Goal: Transaction & Acquisition: Purchase product/service

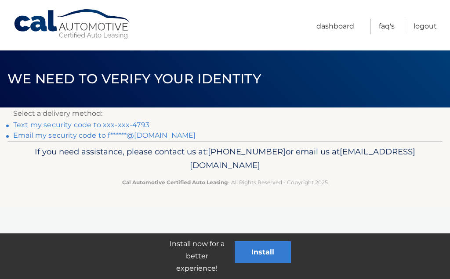
click at [73, 122] on link "Text my security code to xxx-xxx-4793" at bounding box center [81, 125] width 136 height 8
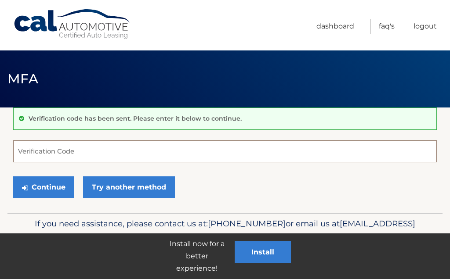
click at [58, 149] on input "Verification Code" at bounding box center [224, 152] width 423 height 22
type input "959274"
click at [51, 187] on button "Continue" at bounding box center [43, 188] width 61 height 22
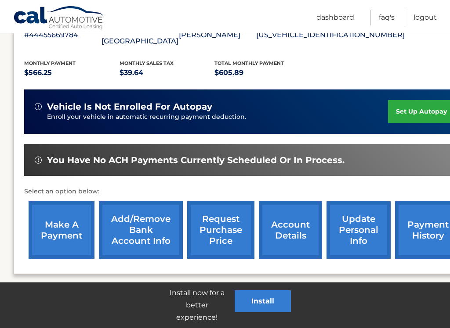
scroll to position [177, 0]
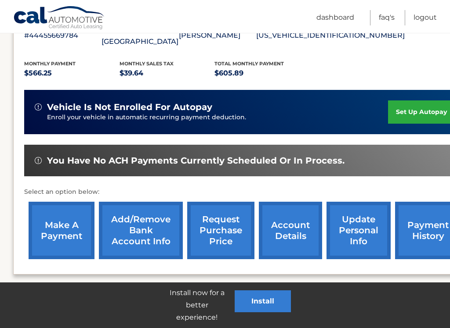
click at [69, 218] on link "make a payment" at bounding box center [62, 231] width 66 height 58
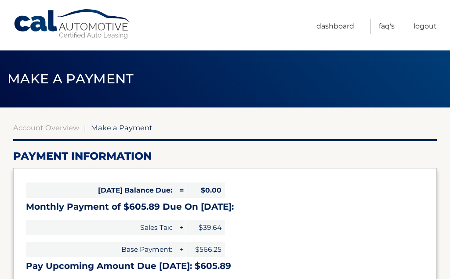
select select "NWI4NmNkZmEtMDQ1OC00Yjk2LWIxNDItZmI3OTM2MDlkYzdl"
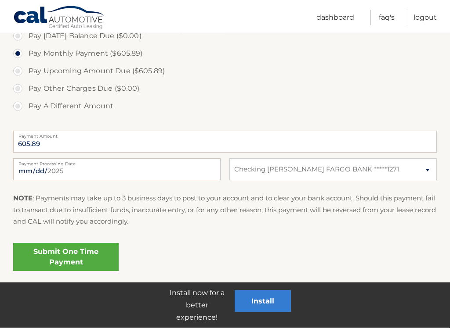
scroll to position [275, 0]
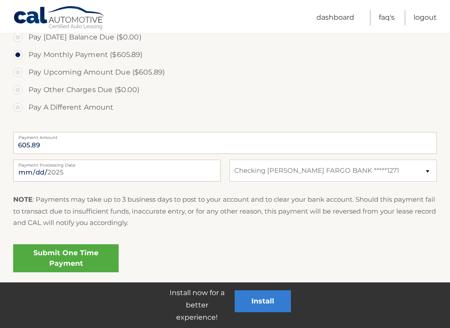
click at [79, 257] on link "Submit One Time Payment" at bounding box center [65, 259] width 105 height 28
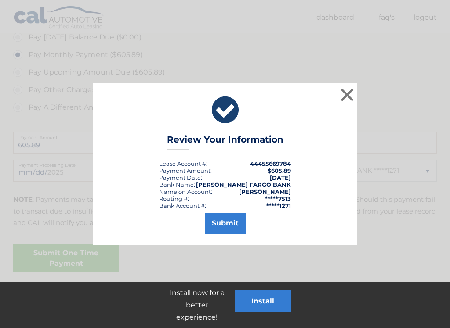
click at [231, 228] on button "Submit" at bounding box center [225, 223] width 41 height 21
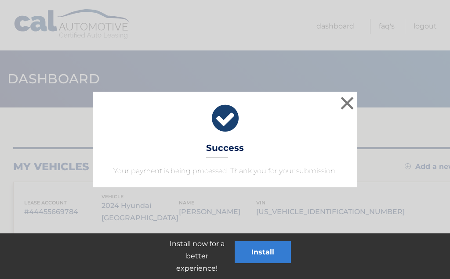
click at [353, 108] on button "×" at bounding box center [347, 103] width 18 height 18
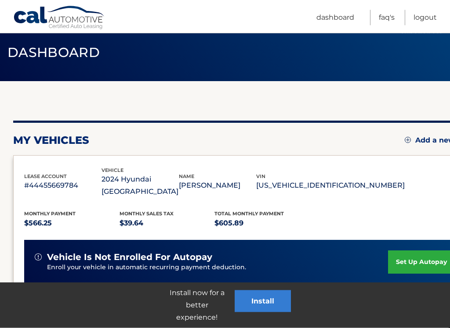
scroll to position [24, 0]
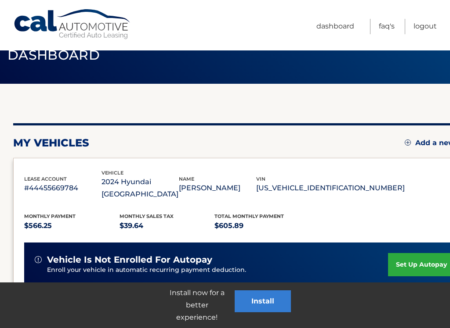
click at [427, 30] on link "Logout" at bounding box center [424, 26] width 23 height 15
